Goal: Information Seeking & Learning: Learn about a topic

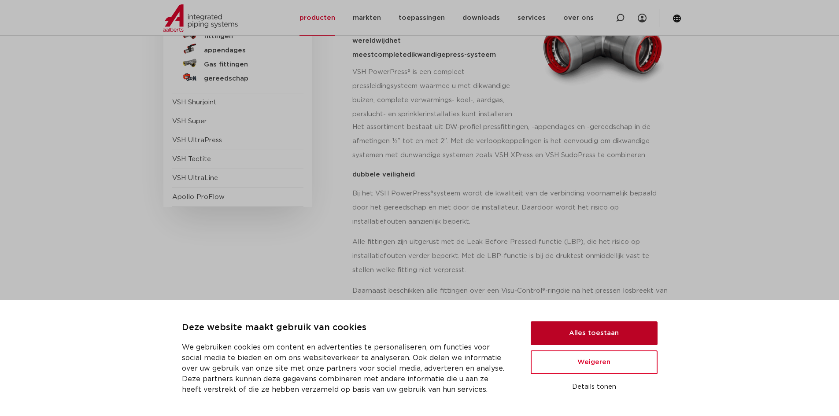
click at [597, 339] on button "Alles toestaan" at bounding box center [594, 333] width 127 height 24
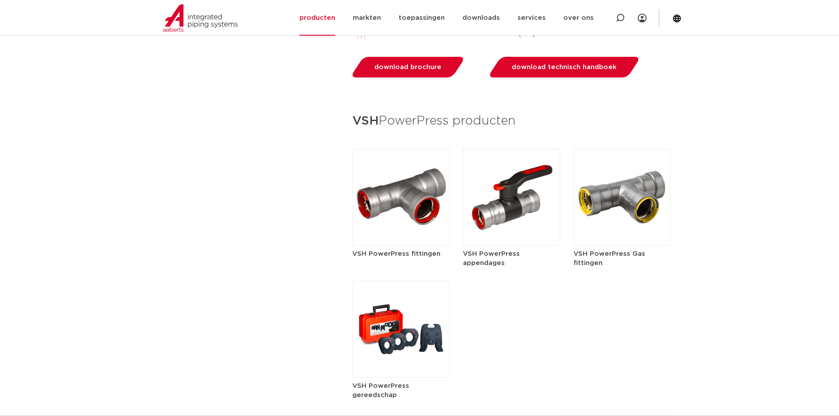
scroll to position [1013, 0]
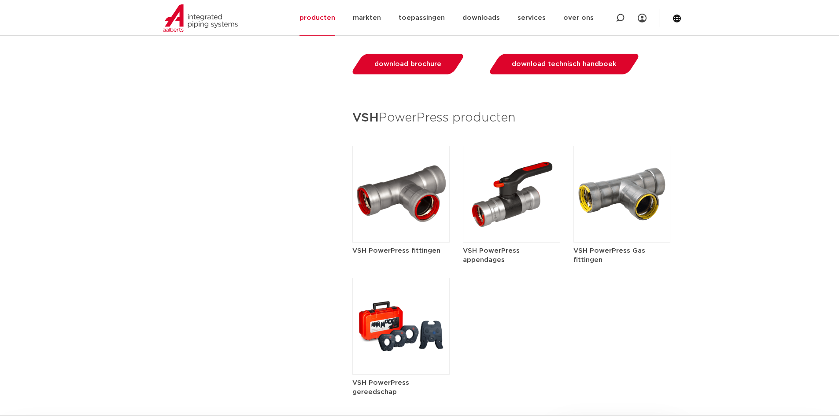
click at [389, 221] on img at bounding box center [400, 194] width 97 height 97
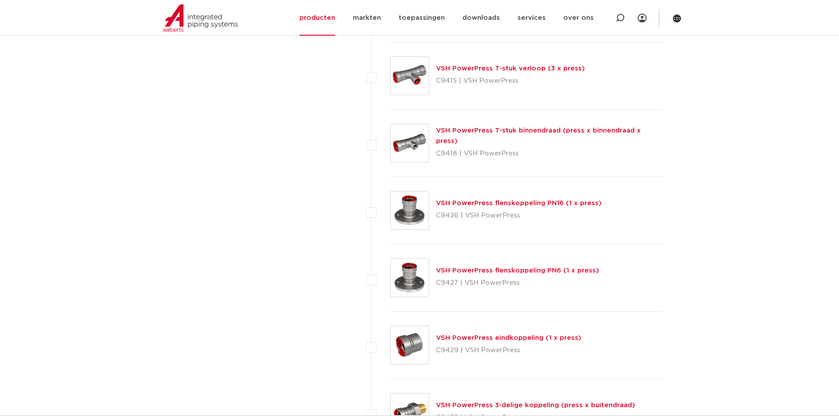
scroll to position [837, 0]
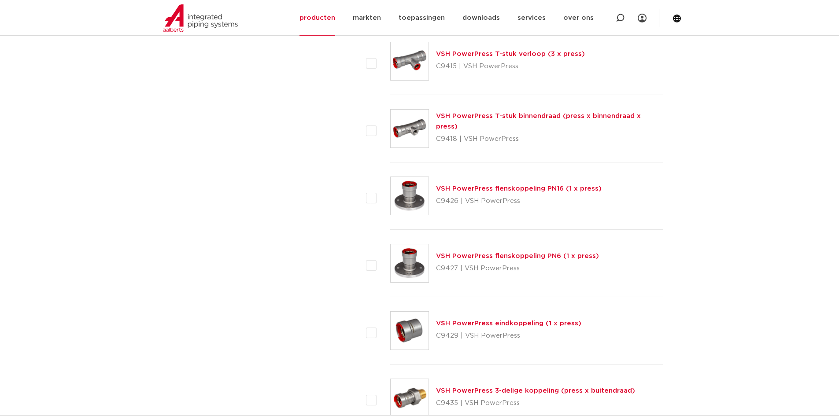
click at [472, 259] on link "VSH PowerPress flenskoppeling PN6 (1 x press)" at bounding box center [517, 256] width 163 height 7
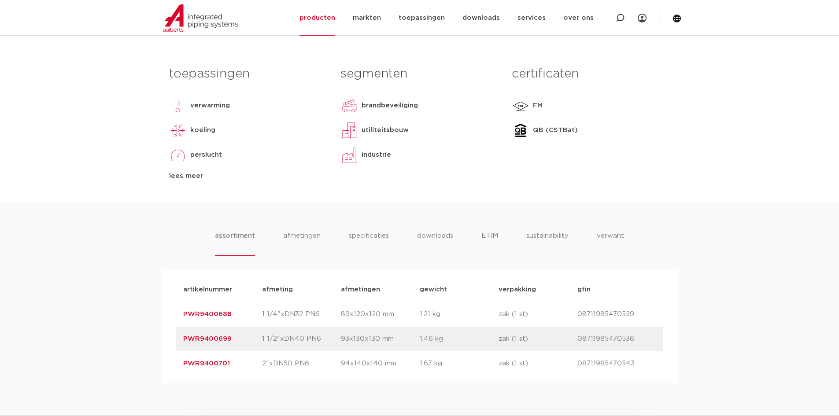
scroll to position [352, 0]
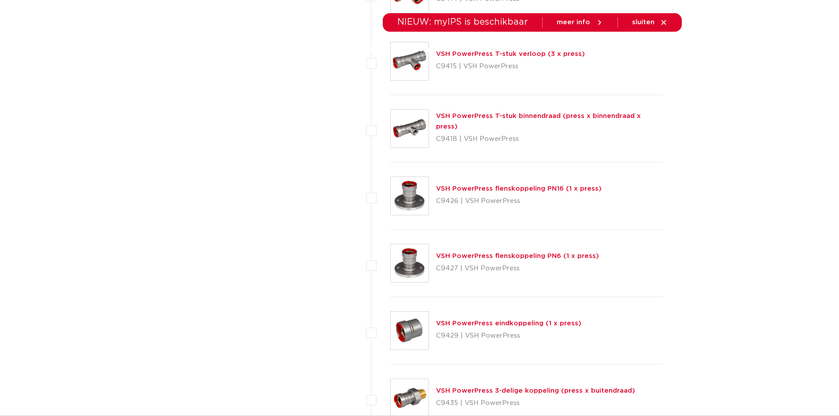
scroll to position [837, 0]
click at [511, 191] on link "VSH PowerPress flenskoppeling PN16 (1 x press)" at bounding box center [519, 188] width 166 height 7
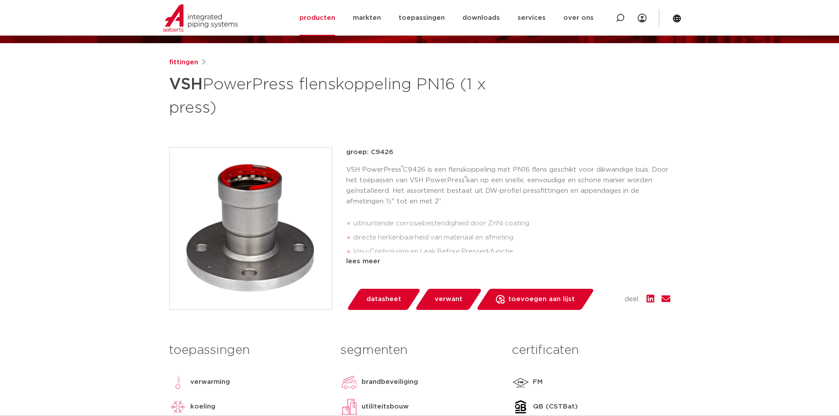
scroll to position [81, 0]
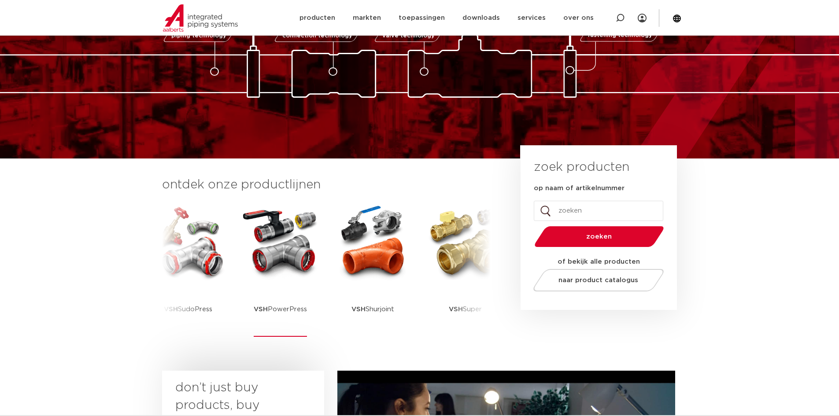
click at [284, 250] on img at bounding box center [280, 242] width 79 height 79
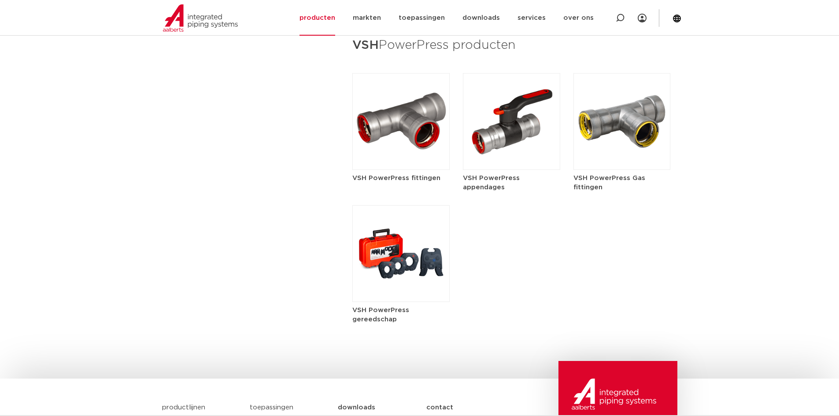
scroll to position [1101, 0]
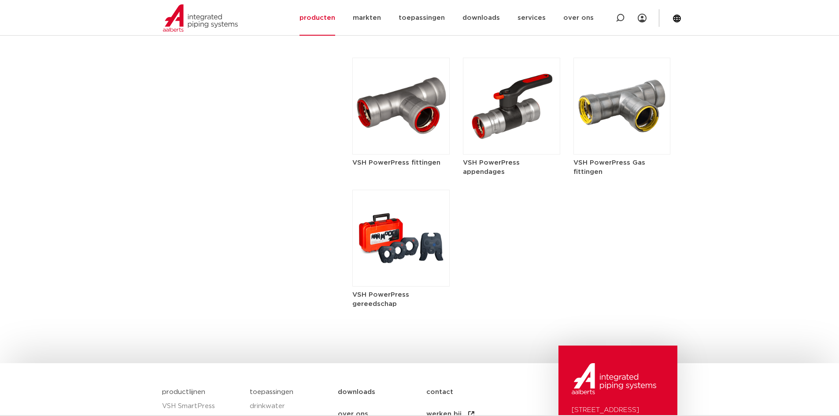
click at [490, 132] on img at bounding box center [511, 106] width 97 height 97
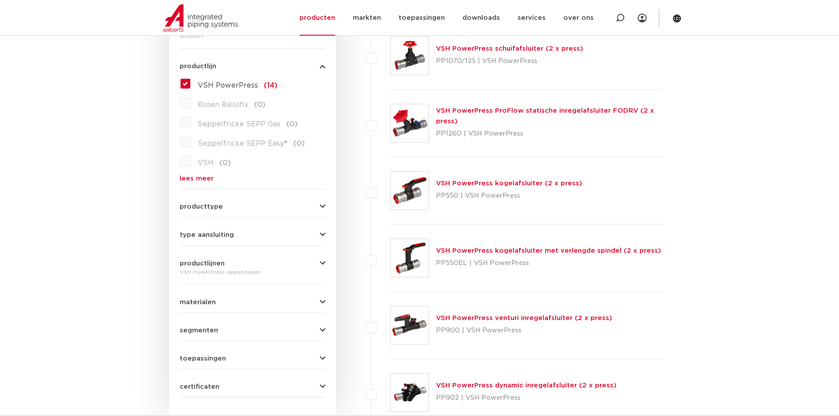
scroll to position [220, 0]
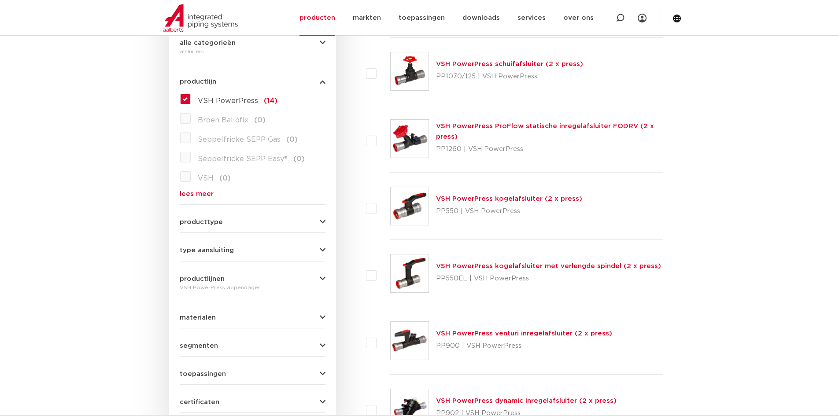
click at [475, 198] on link "VSH PowerPress kogelafsluiter (2 x press)" at bounding box center [509, 198] width 146 height 7
